Goal: Navigation & Orientation: Find specific page/section

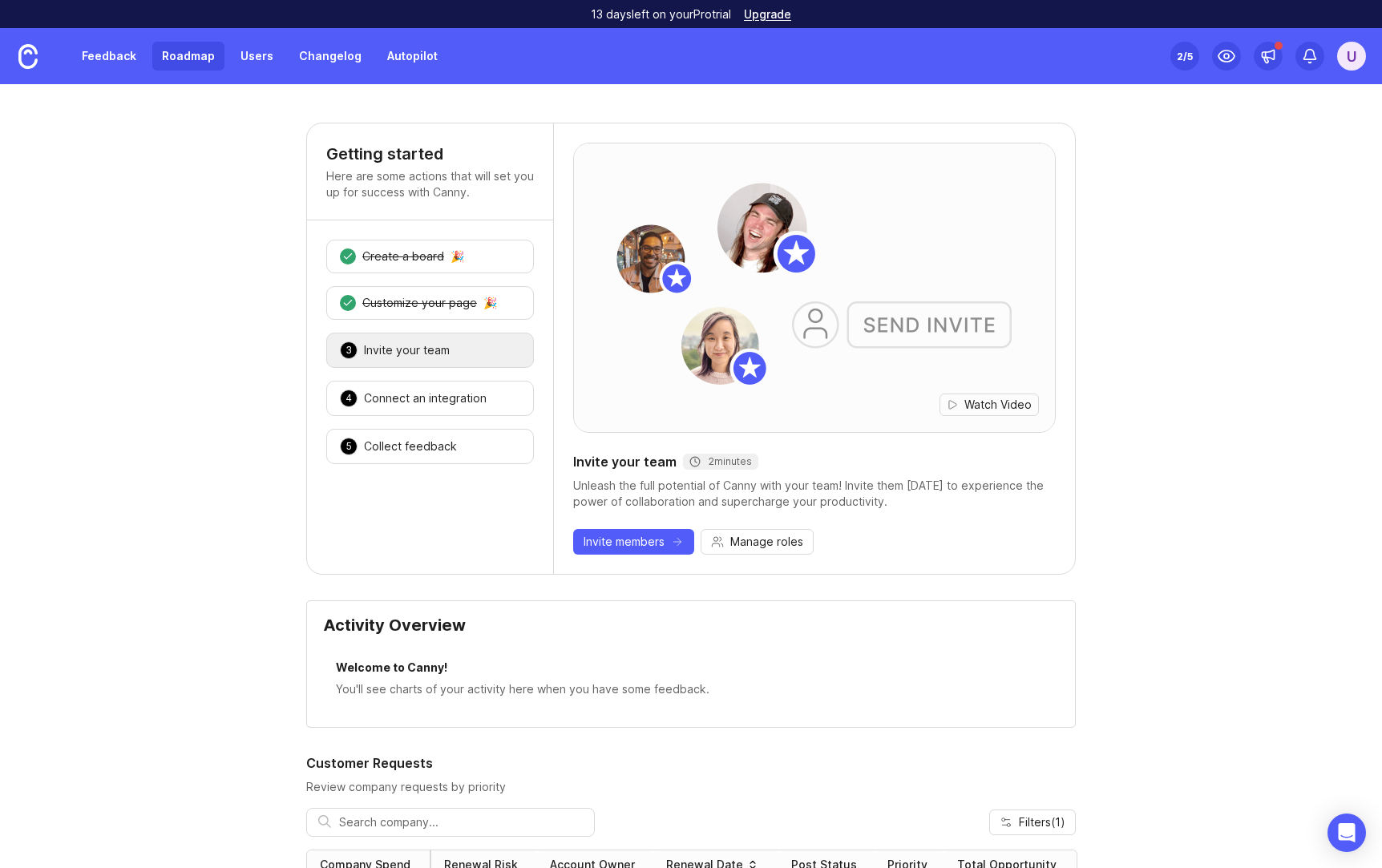
click at [181, 60] on link "Roadmap" at bounding box center [188, 56] width 73 height 29
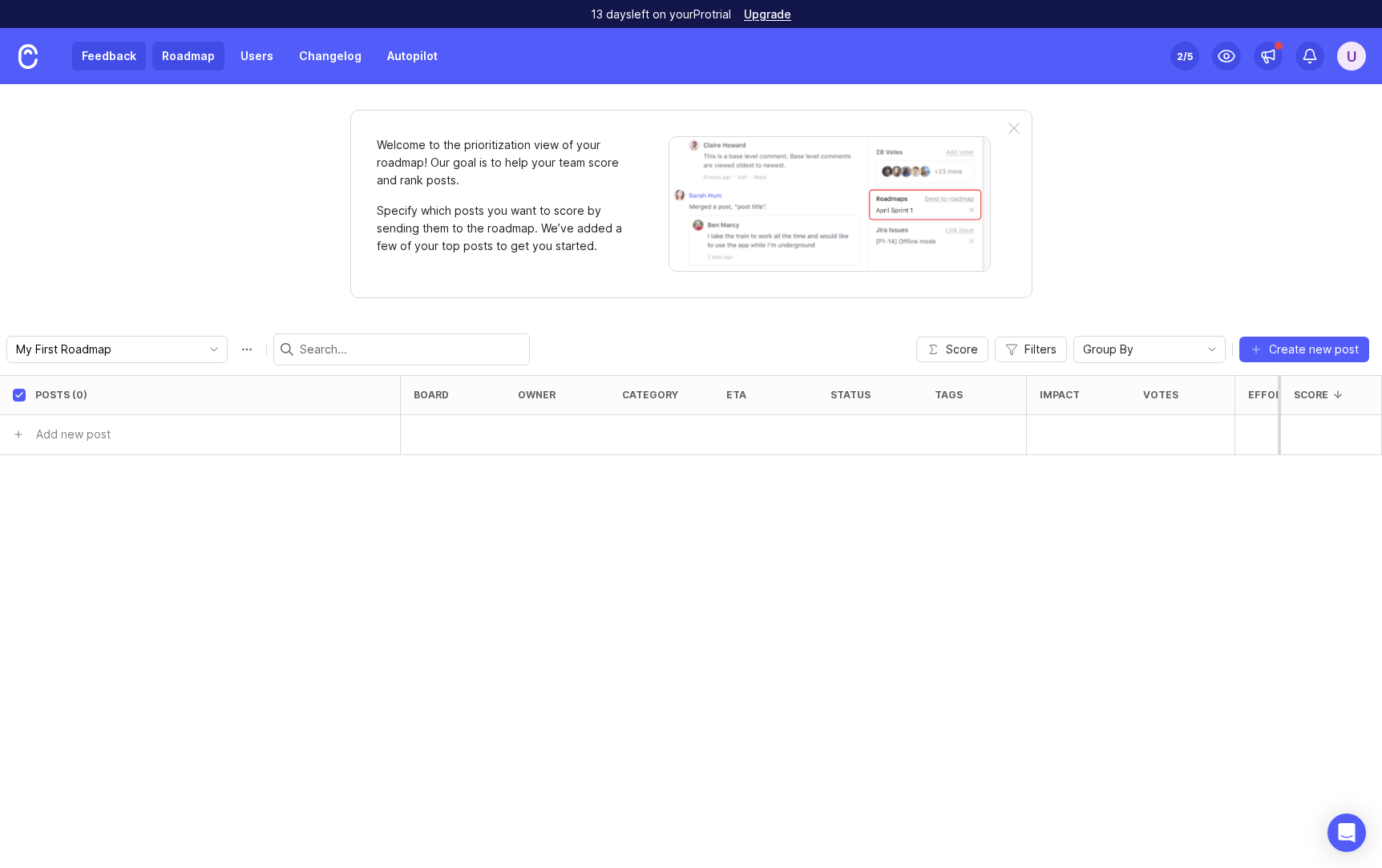
click at [99, 59] on link "Feedback" at bounding box center [109, 56] width 73 height 29
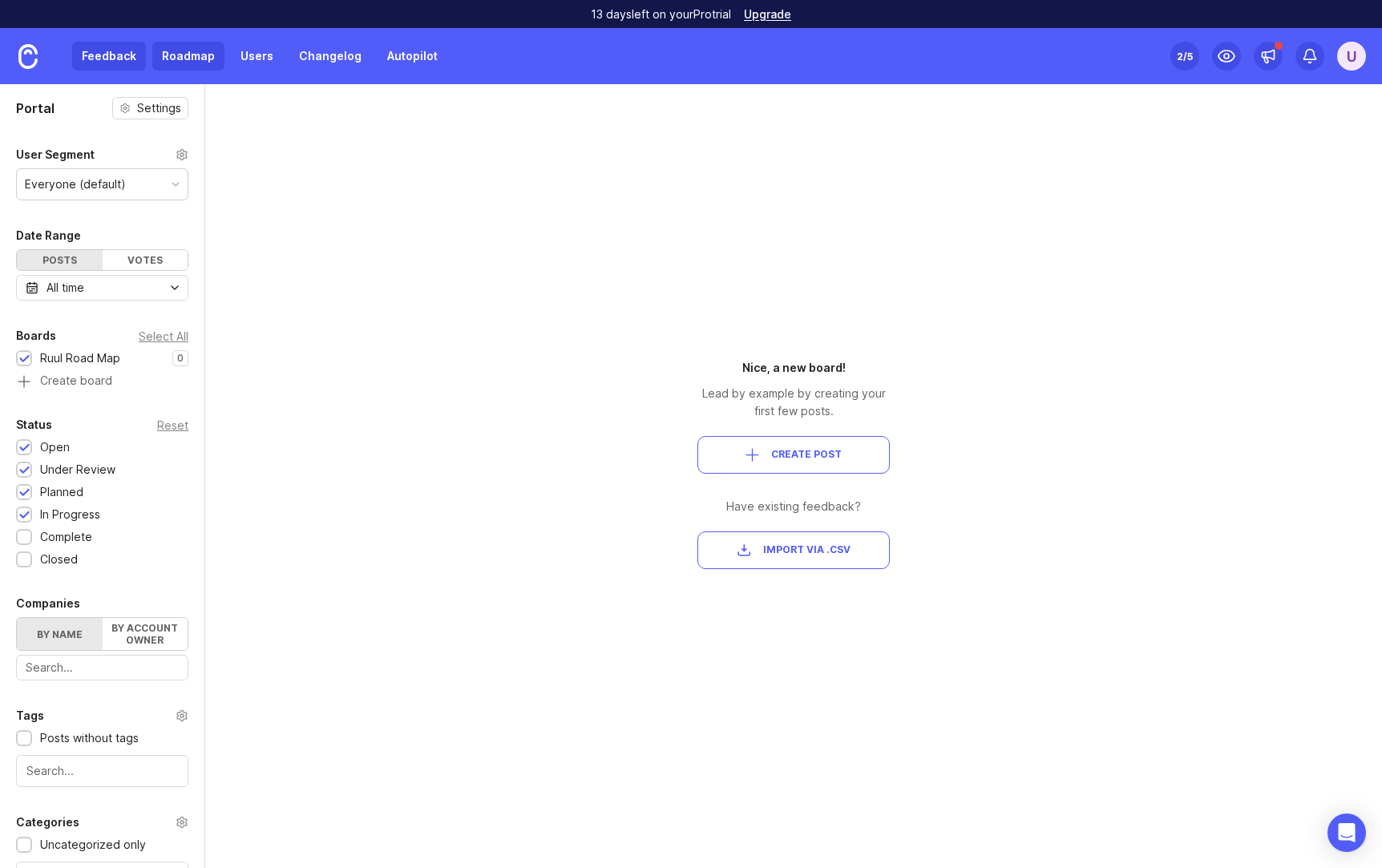
click at [202, 56] on link "Roadmap" at bounding box center [188, 56] width 73 height 29
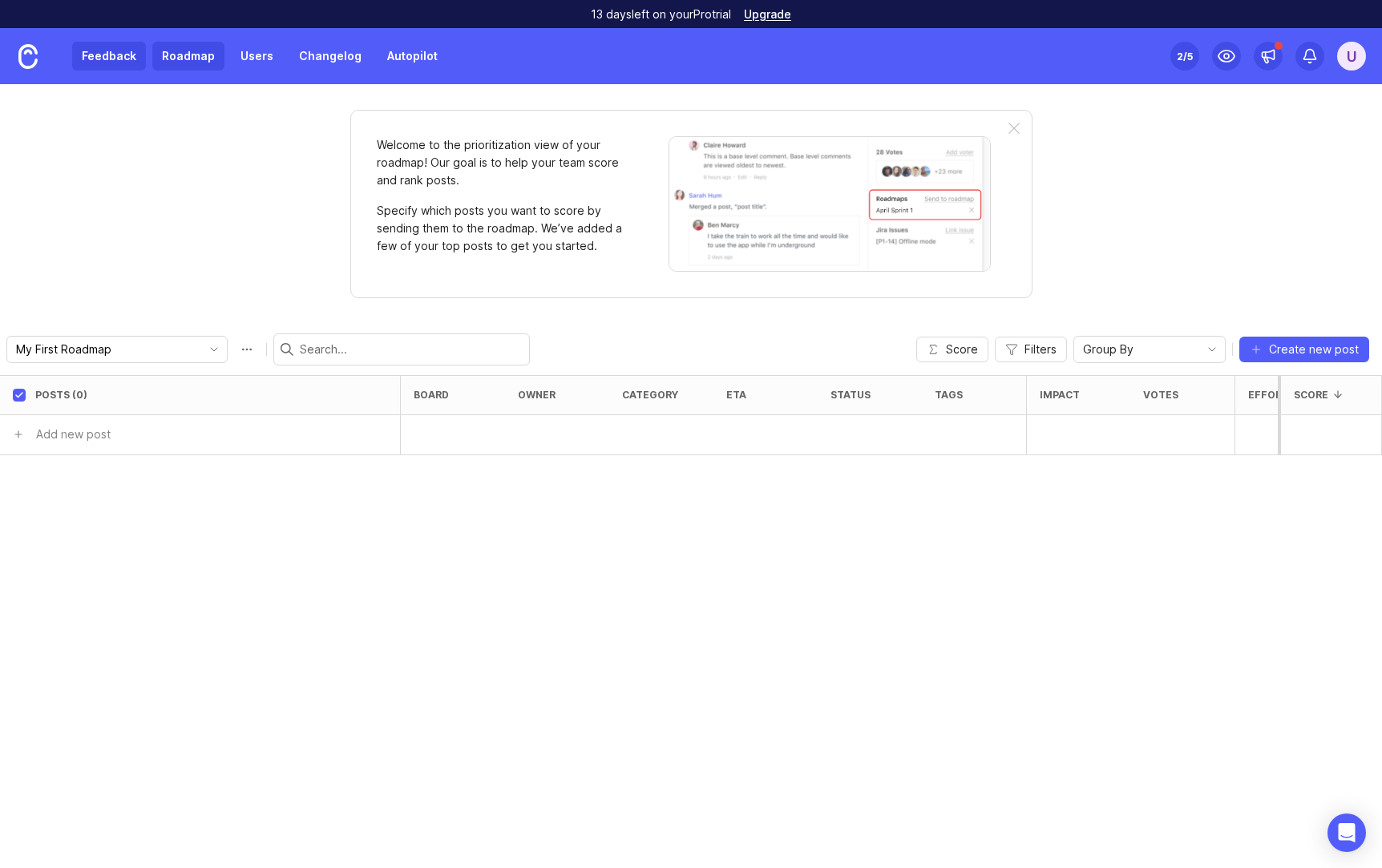
click at [128, 62] on link "Feedback" at bounding box center [109, 56] width 73 height 29
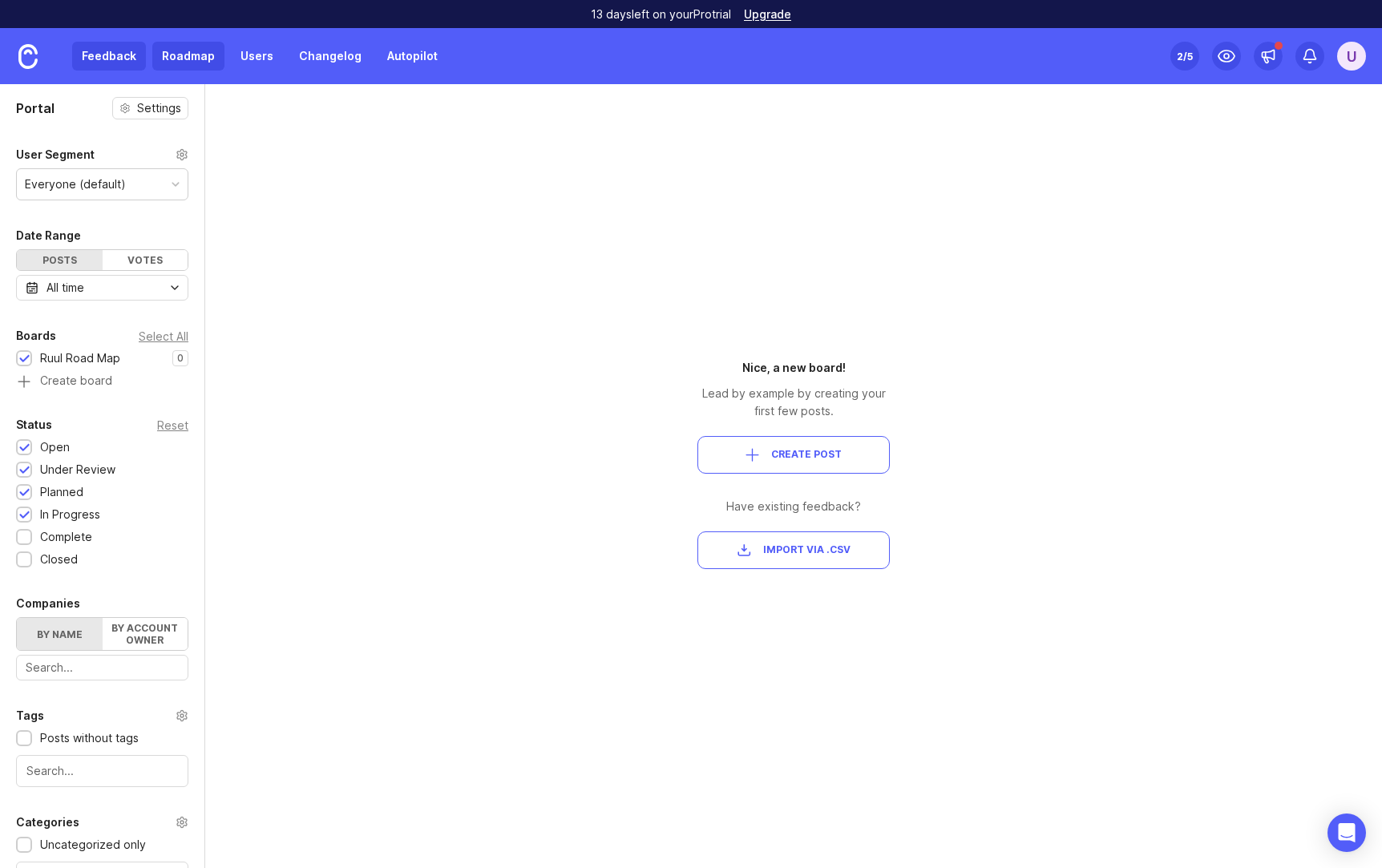
click at [191, 56] on link "Roadmap" at bounding box center [188, 56] width 73 height 29
